Goal: Task Accomplishment & Management: Use online tool/utility

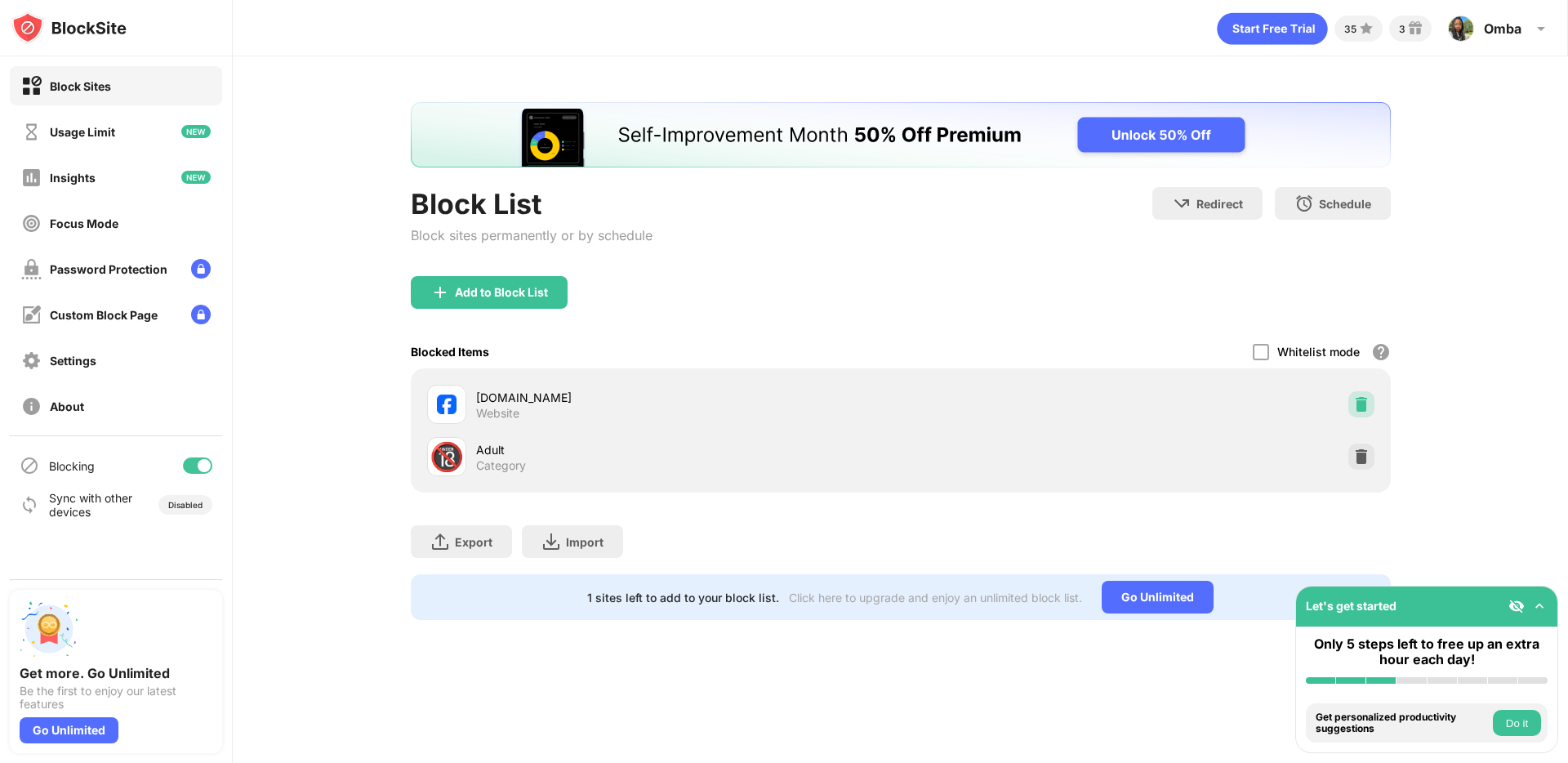
click at [1354, 399] on img at bounding box center [1362, 404] width 16 height 16
